Goal: Transaction & Acquisition: Purchase product/service

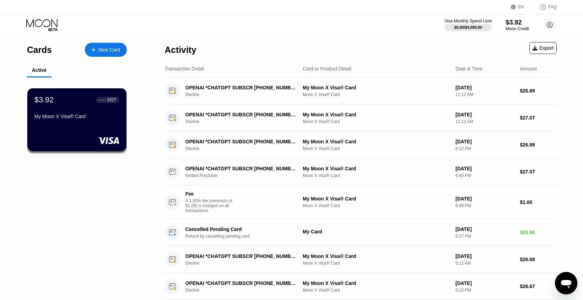
click at [519, 23] on div "$3.92" at bounding box center [516, 22] width 23 height 7
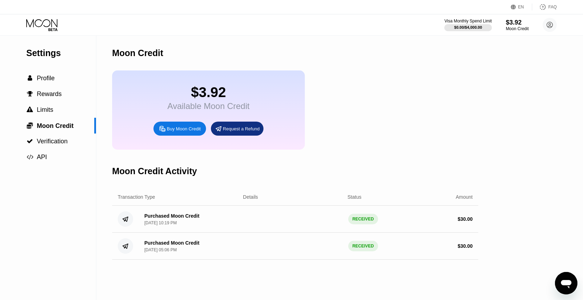
click at [195, 134] on div "Buy Moon Credit" at bounding box center [179, 128] width 53 height 14
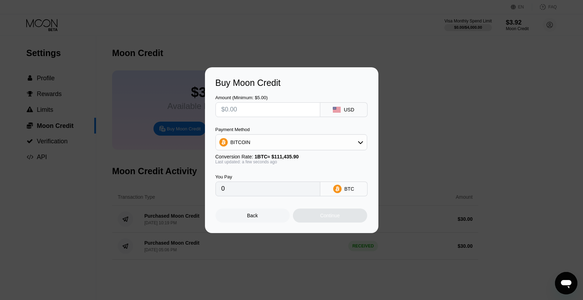
click at [294, 114] on input "text" at bounding box center [267, 110] width 93 height 14
type input "$6"
type input "0.00005385"
type input "$60"
type input "0.00053843"
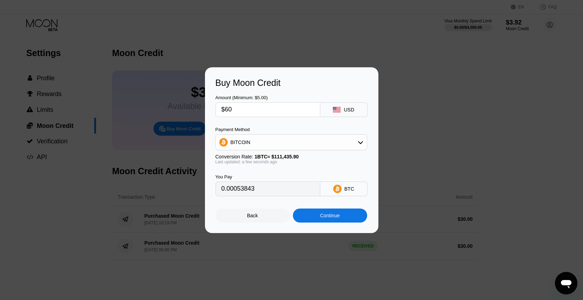
type input "$60"
click at [360, 148] on div "BITCOIN" at bounding box center [291, 142] width 151 height 14
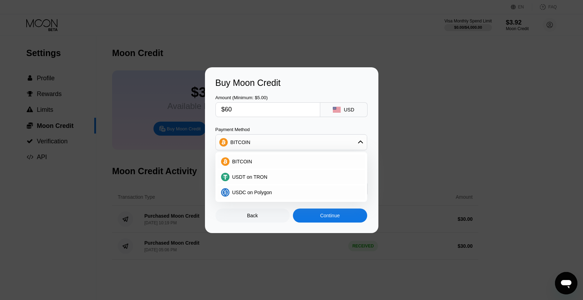
click at [360, 146] on div "BITCOIN" at bounding box center [291, 142] width 151 height 14
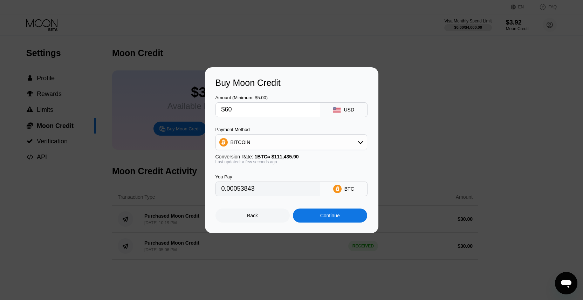
click at [344, 213] on div "Continue" at bounding box center [330, 215] width 74 height 14
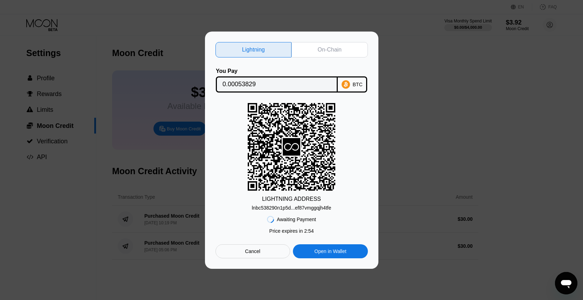
click at [321, 52] on div "On-Chain" at bounding box center [330, 49] width 24 height 7
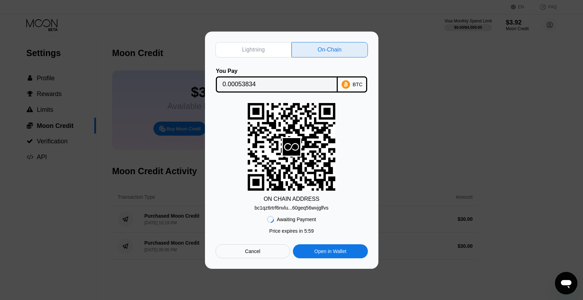
click at [278, 207] on div "bc1qz6rtrf6nvlu...60geq56wvjglfvs" at bounding box center [292, 208] width 74 height 6
click at [285, 84] on input "0.00053834" at bounding box center [276, 84] width 109 height 14
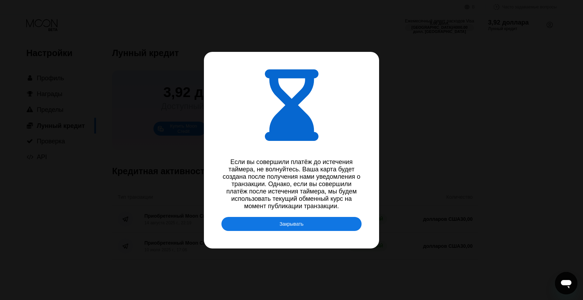
type input "0.00053830"
